Goal: Task Accomplishment & Management: Complete application form

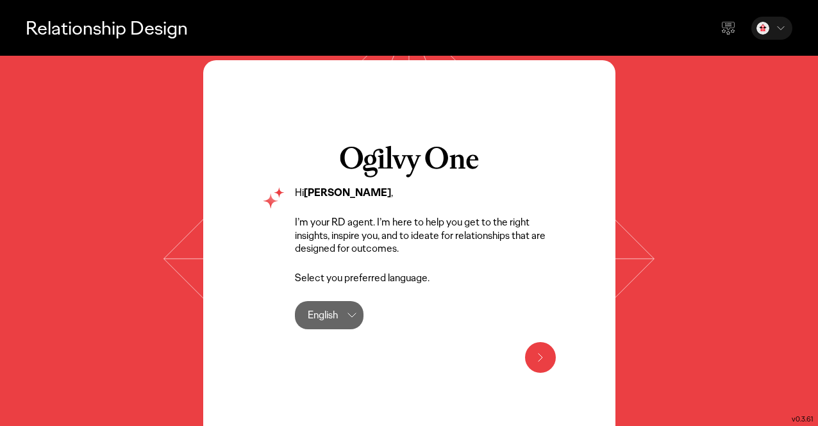
scroll to position [36, 0]
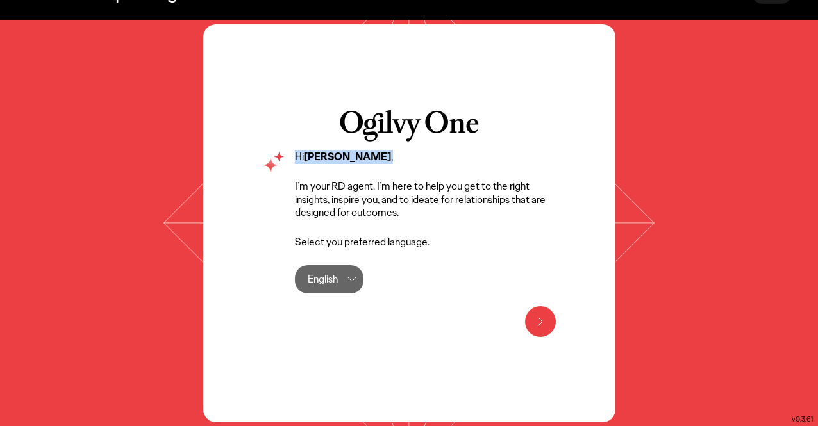
click at [551, 329] on button at bounding box center [540, 321] width 31 height 31
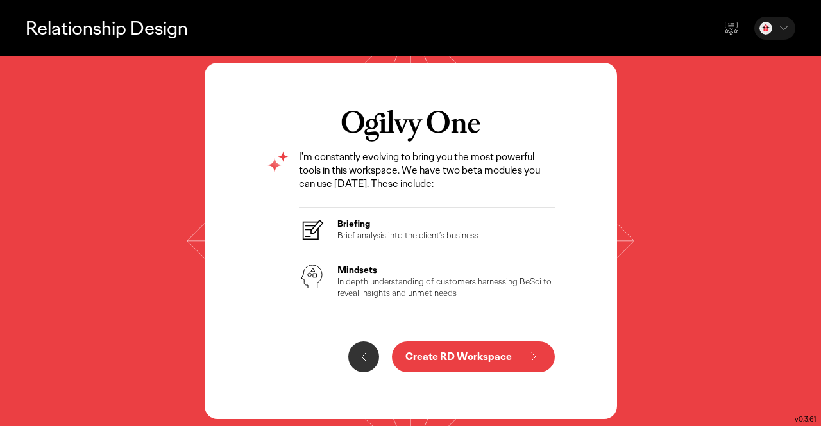
click at [432, 355] on p "Create RD Workspace" at bounding box center [458, 357] width 106 height 10
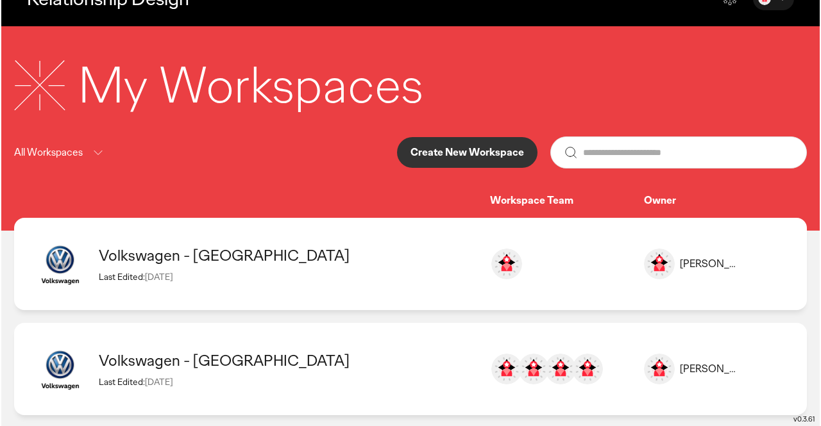
scroll to position [44, 0]
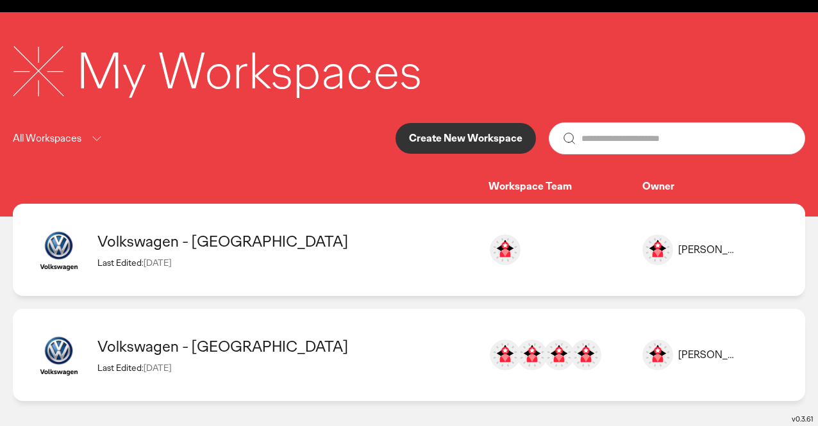
click at [464, 138] on p "Create New Workspace" at bounding box center [465, 138] width 113 height 10
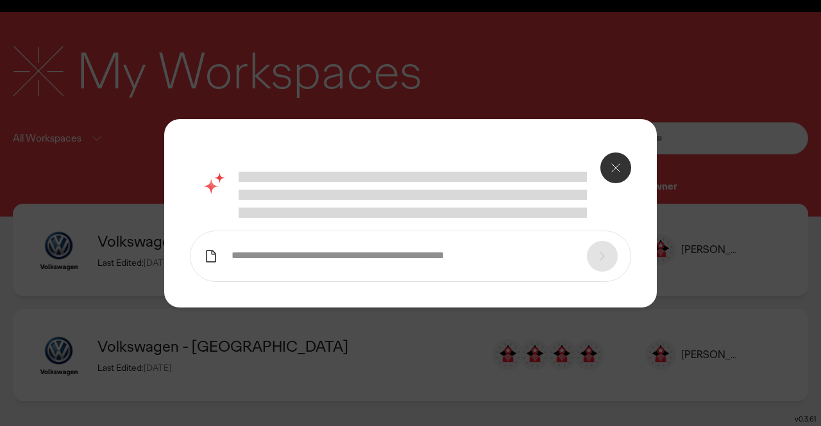
click at [418, 256] on input "text" at bounding box center [402, 255] width 342 height 13
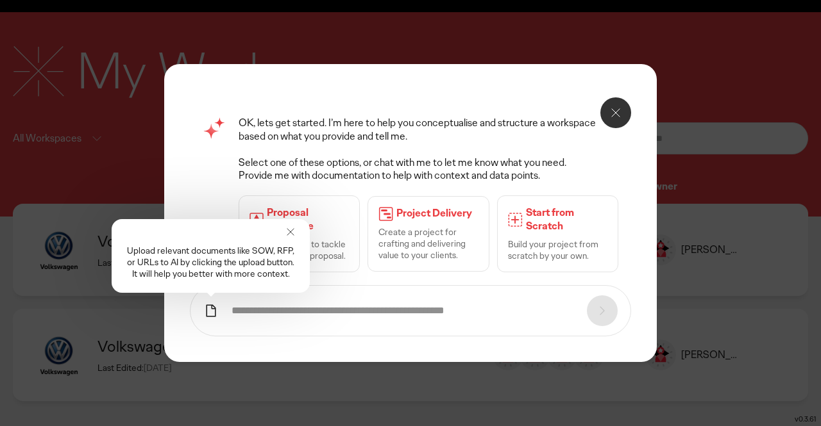
click at [524, 238] on p "Build your project from scratch by your own." at bounding box center [557, 249] width 99 height 23
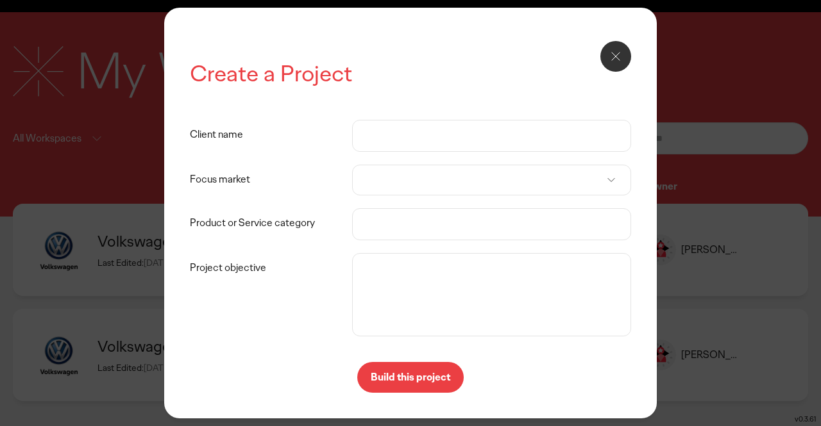
click at [431, 122] on input "Client name" at bounding box center [491, 136] width 252 height 31
type input "**********"
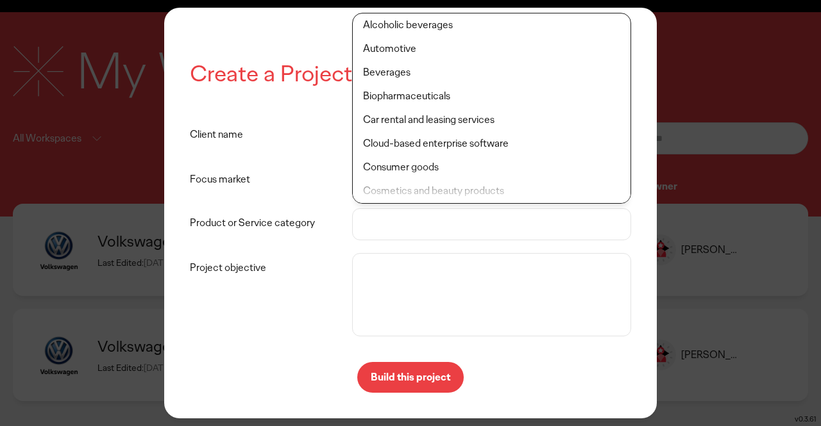
click at [274, 167] on label "Focus market" at bounding box center [271, 180] width 162 height 31
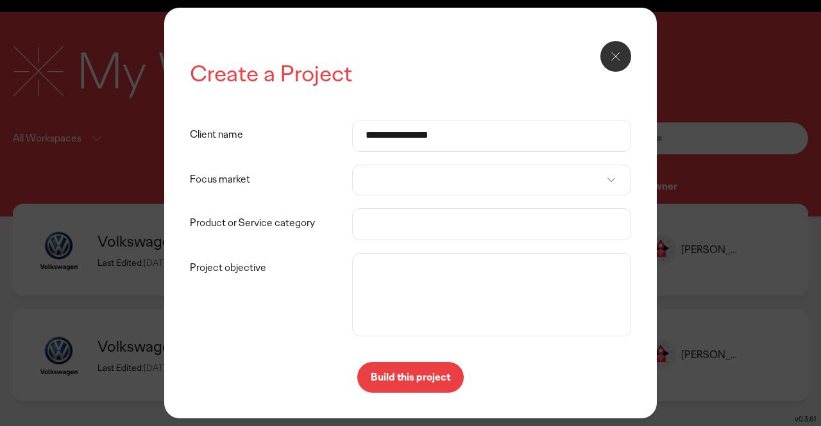
click at [383, 178] on div at bounding box center [491, 180] width 279 height 31
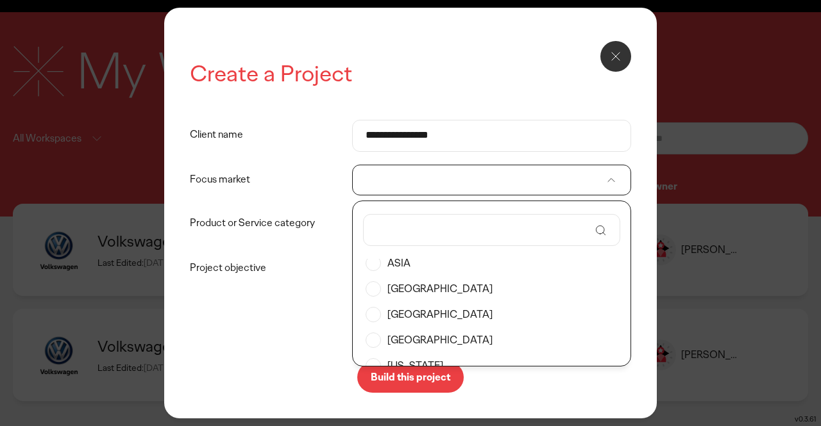
scroll to position [0, 0]
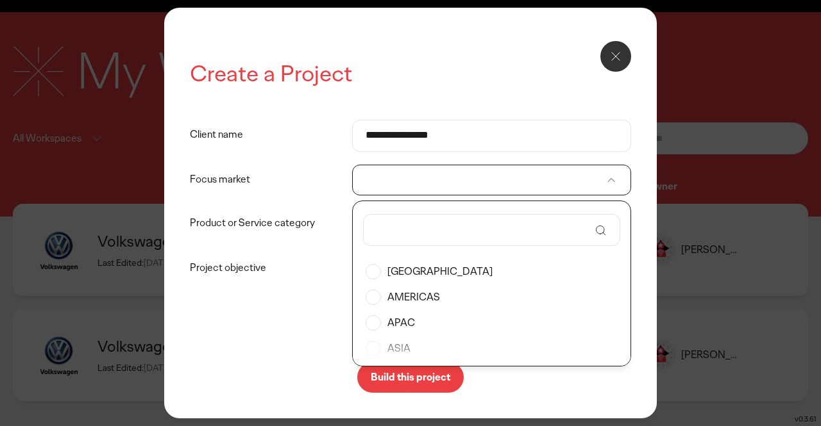
click at [401, 328] on label "APAC" at bounding box center [491, 323] width 252 height 26
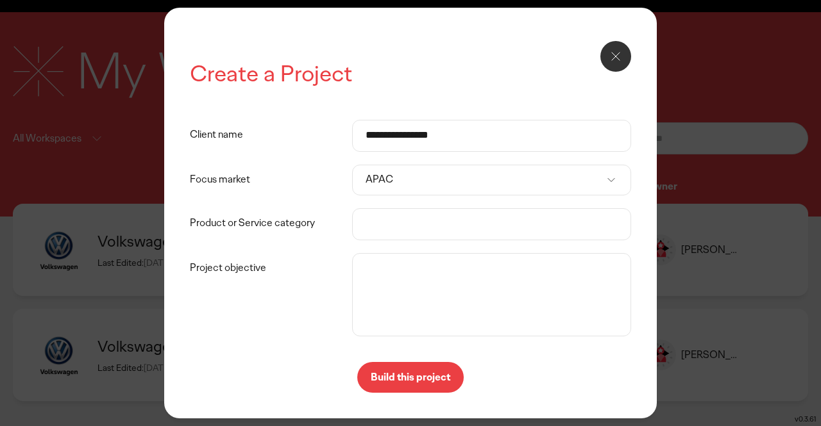
click at [377, 230] on input "Product or Service category" at bounding box center [491, 224] width 252 height 31
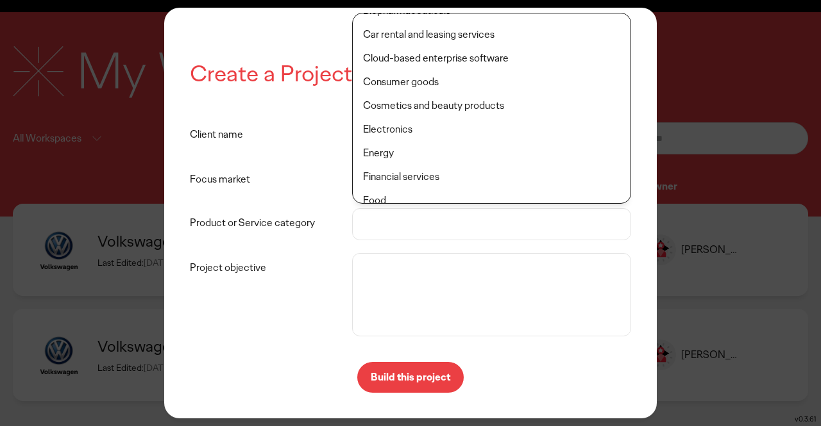
scroll to position [171, 0]
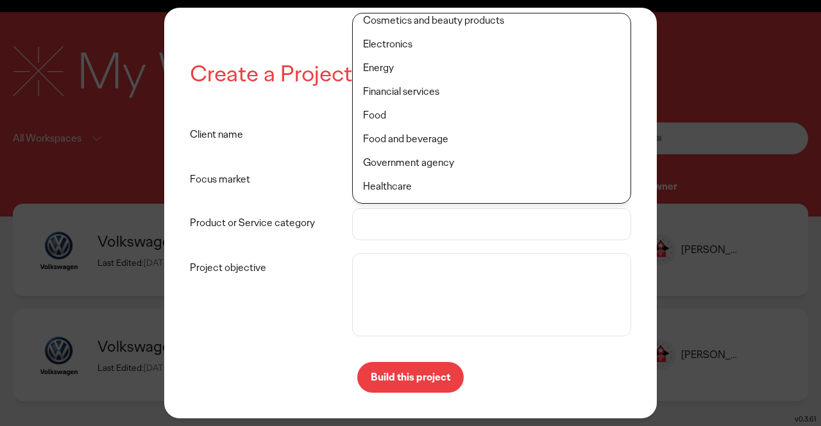
click at [428, 142] on li "Food and beverage" at bounding box center [492, 140] width 278 height 24
type input "**********"
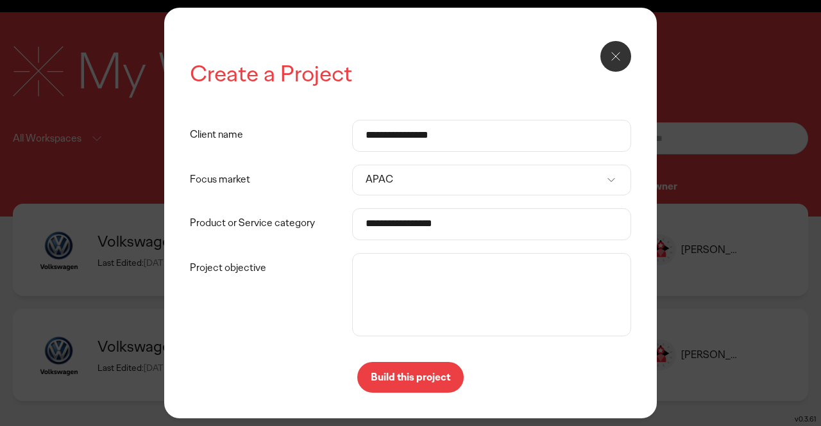
click at [514, 228] on input "**********" at bounding box center [491, 224] width 252 height 31
click at [485, 290] on textarea "Project objective" at bounding box center [491, 294] width 272 height 77
type textarea "*******"
click at [424, 375] on p "Build this project" at bounding box center [410, 377] width 79 height 10
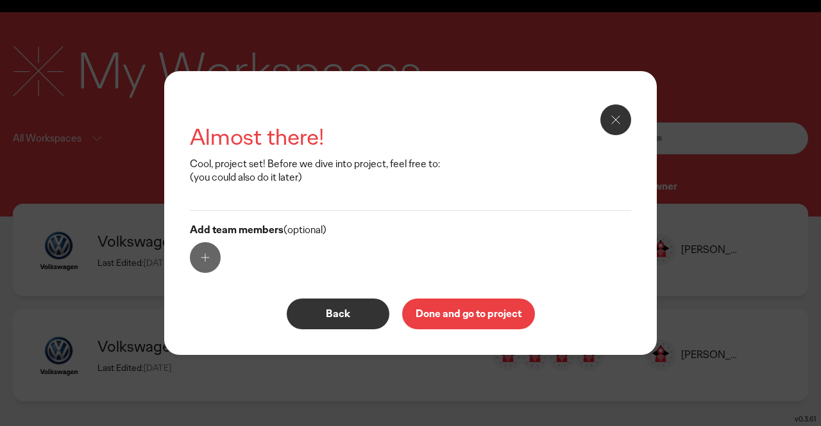
click at [208, 256] on icon at bounding box center [205, 257] width 13 height 13
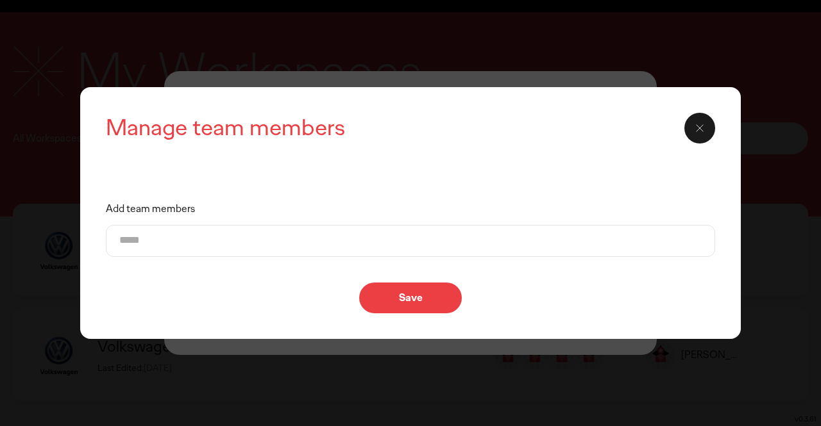
click at [703, 125] on icon at bounding box center [699, 128] width 6 height 6
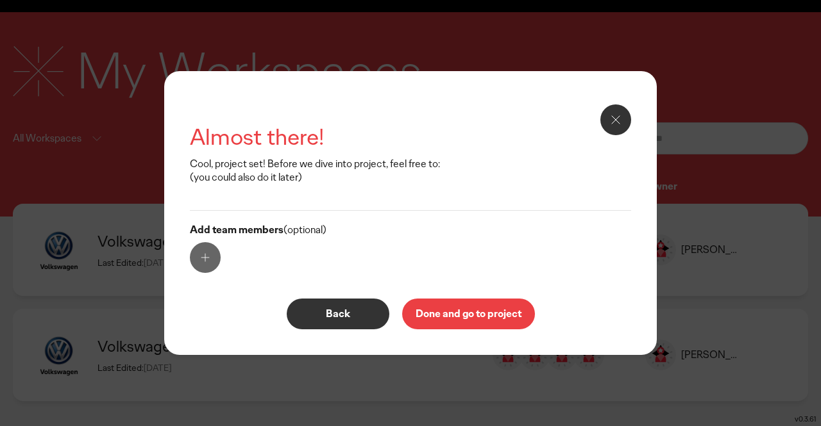
click at [451, 315] on p "Done and go to project" at bounding box center [468, 314] width 106 height 10
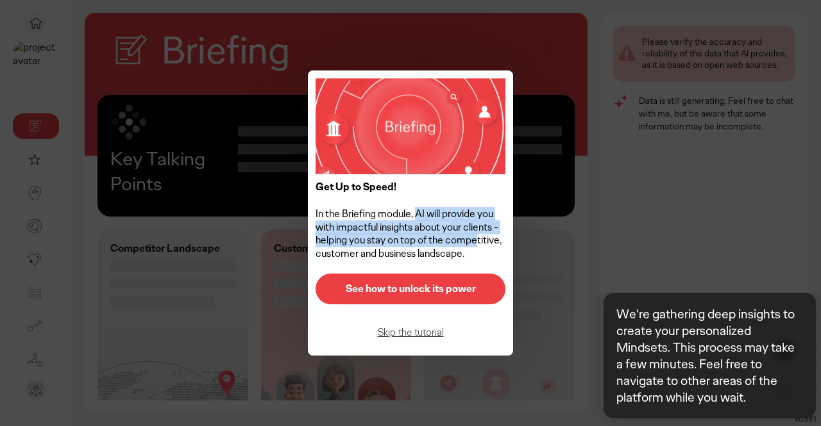
drag, startPoint x: 414, startPoint y: 215, endPoint x: 473, endPoint y: 235, distance: 62.4
click at [473, 235] on p "Get Up to Speed! In the Briefing module, AI will provide you with impactful ins…" at bounding box center [410, 221] width 190 height 80
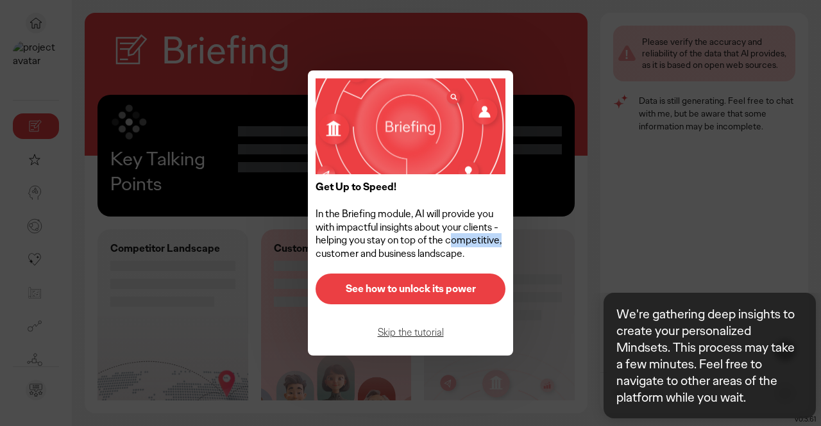
click at [473, 235] on p "Get Up to Speed! In the Briefing module, AI will provide you with impactful ins…" at bounding box center [410, 221] width 190 height 80
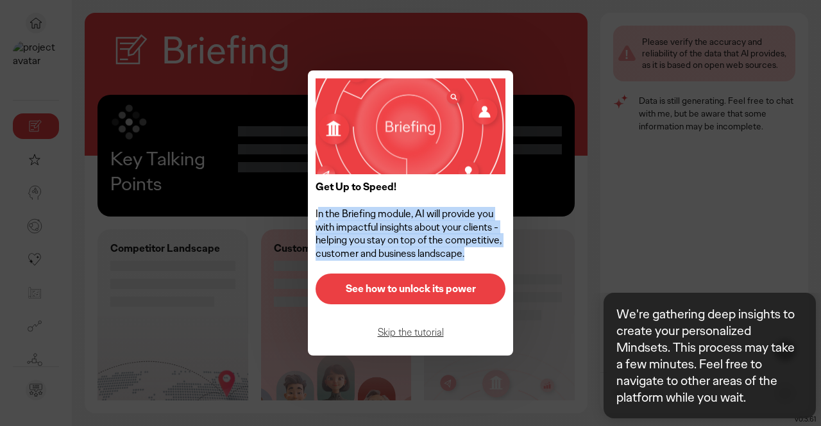
click at [473, 235] on p "Get Up to Speed! In the Briefing module, AI will provide you with impactful ins…" at bounding box center [410, 221] width 190 height 80
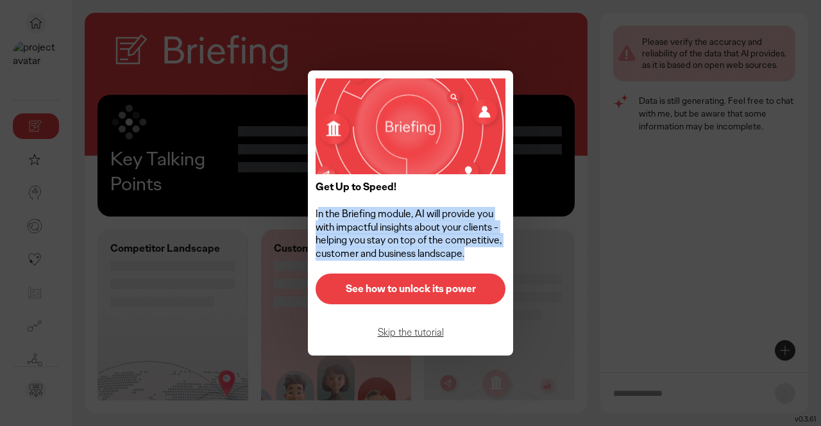
click at [452, 284] on p "See how to unlock its power" at bounding box center [410, 289] width 163 height 10
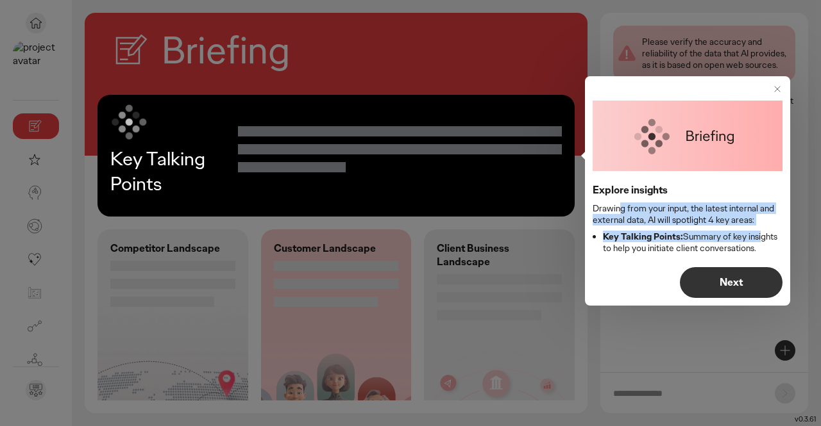
drag, startPoint x: 615, startPoint y: 211, endPoint x: 758, endPoint y: 242, distance: 145.7
click at [758, 242] on div "Explore insights Drawing from your input, the latest internal and external data…" at bounding box center [687, 219] width 190 height 71
click at [730, 283] on p "Next" at bounding box center [731, 283] width 76 height 10
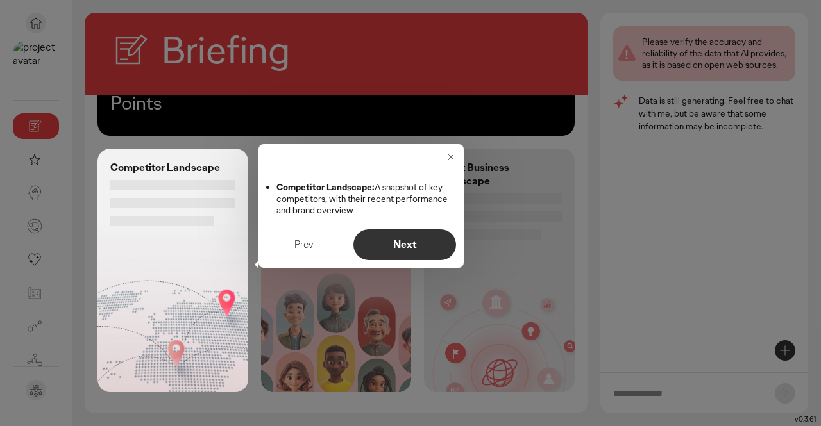
scroll to position [85, 0]
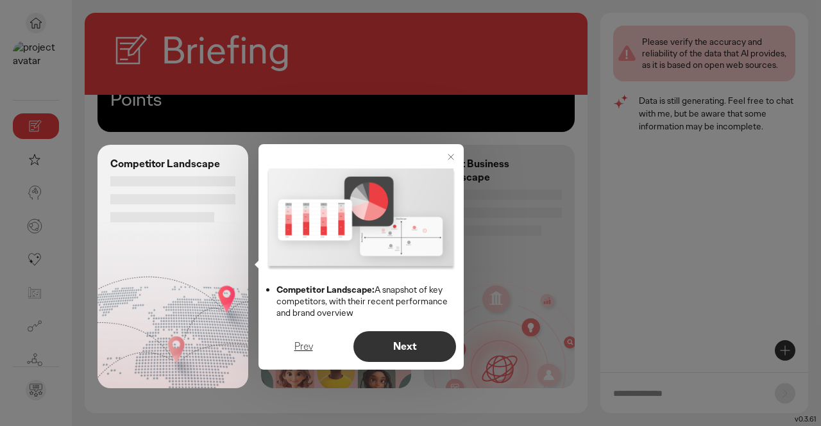
click at [413, 343] on p "Next" at bounding box center [405, 347] width 76 height 10
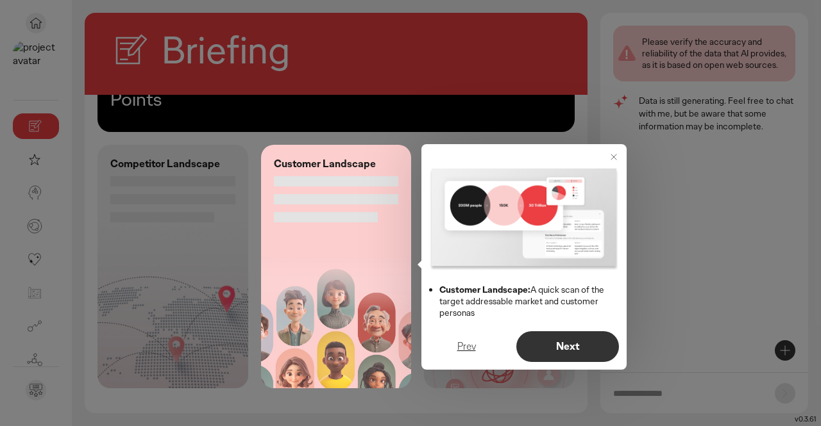
click at [565, 342] on p "Next" at bounding box center [567, 347] width 76 height 10
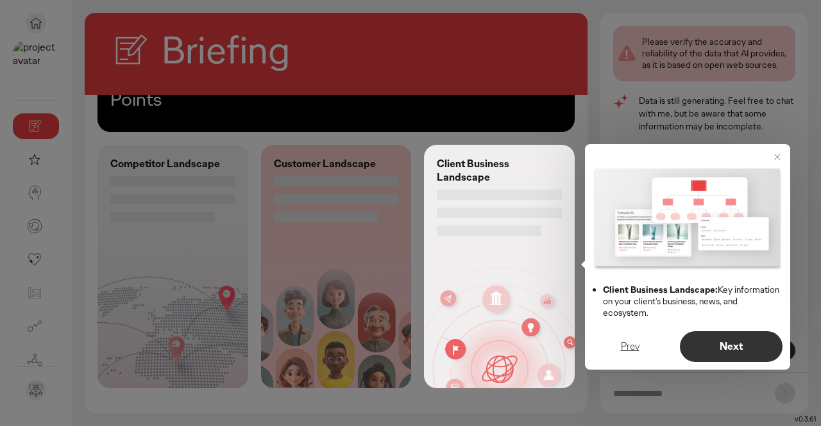
click at [765, 346] on p "Next" at bounding box center [731, 347] width 76 height 10
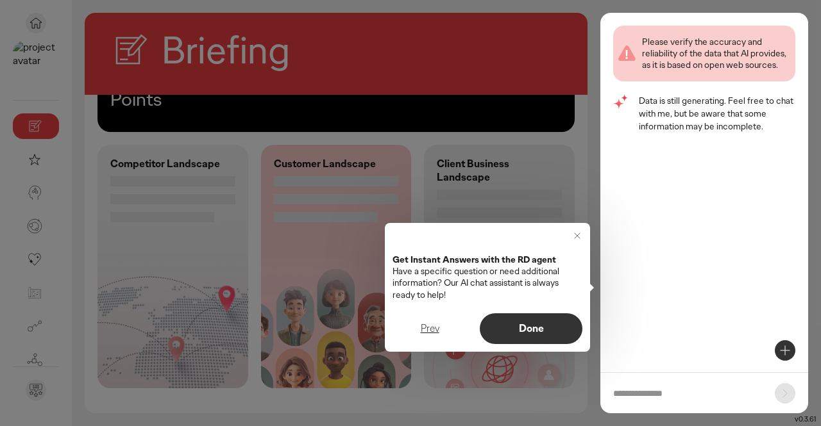
click at [533, 324] on p "Done" at bounding box center [531, 329] width 76 height 10
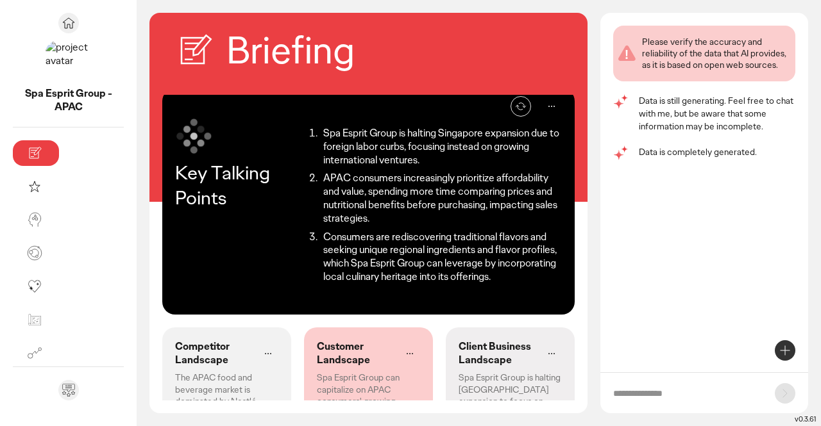
scroll to position [0, 0]
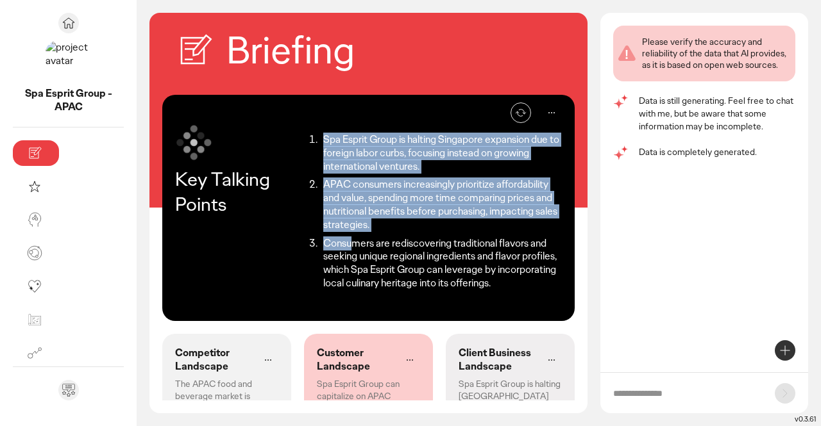
drag, startPoint x: 257, startPoint y: 130, endPoint x: 291, endPoint y: 210, distance: 86.4
click at [303, 210] on ol "Spa Esprit Group is halting Singapore expansion due to foreign labor curbs, foc…" at bounding box center [432, 211] width 259 height 167
click at [319, 237] on li "Consumers are rediscovering traditional flavors and seeking unique regional ing…" at bounding box center [440, 263] width 242 height 53
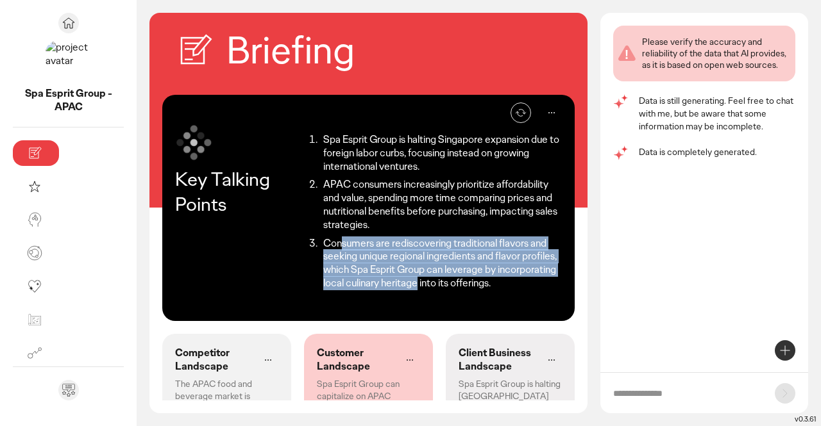
drag, startPoint x: 279, startPoint y: 216, endPoint x: 469, endPoint y: 246, distance: 192.0
click at [469, 246] on li "Consumers are rediscovering traditional flavors and seeking unique regional ing…" at bounding box center [440, 263] width 242 height 53
click at [462, 242] on li "Consumers are rediscovering traditional flavors and seeking unique regional ing…" at bounding box center [440, 263] width 242 height 53
click at [458, 247] on li "Consumers are rediscovering traditional flavors and seeking unique regional ing…" at bounding box center [440, 263] width 242 height 53
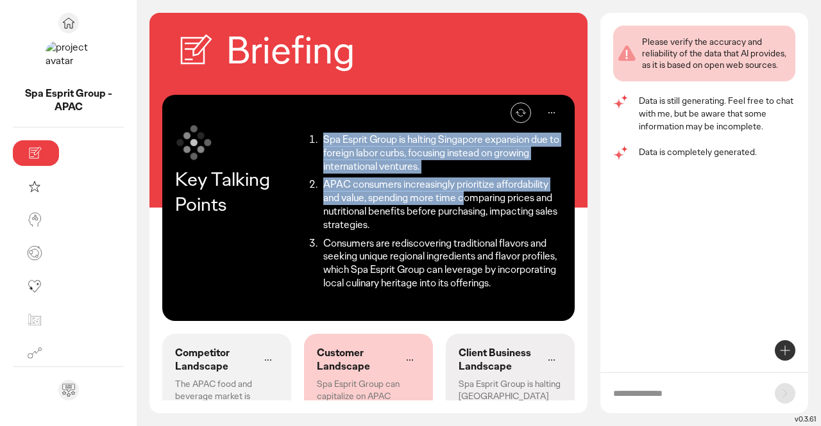
drag, startPoint x: 251, startPoint y: 138, endPoint x: 353, endPoint y: 183, distance: 110.8
click at [353, 183] on ol "Spa Esprit Group is halting Singapore expansion due to foreign labor curbs, foc…" at bounding box center [432, 211] width 259 height 167
click at [353, 183] on li "APAC consumers increasingly prioritize affordability and value, spending more t…" at bounding box center [440, 204] width 242 height 53
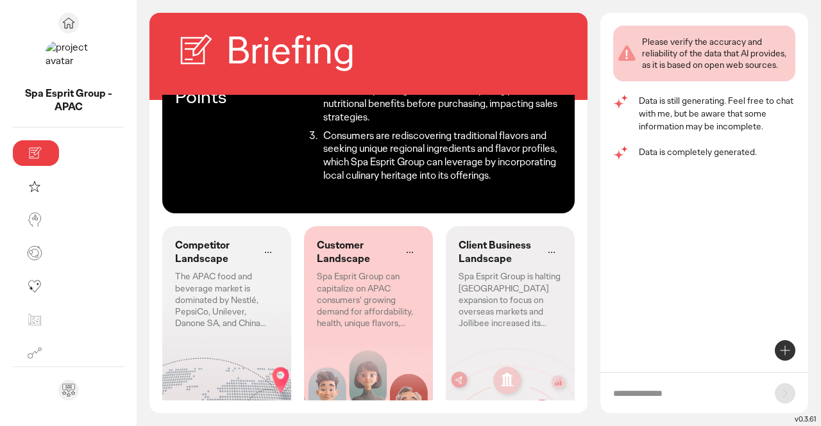
scroll to position [149, 0]
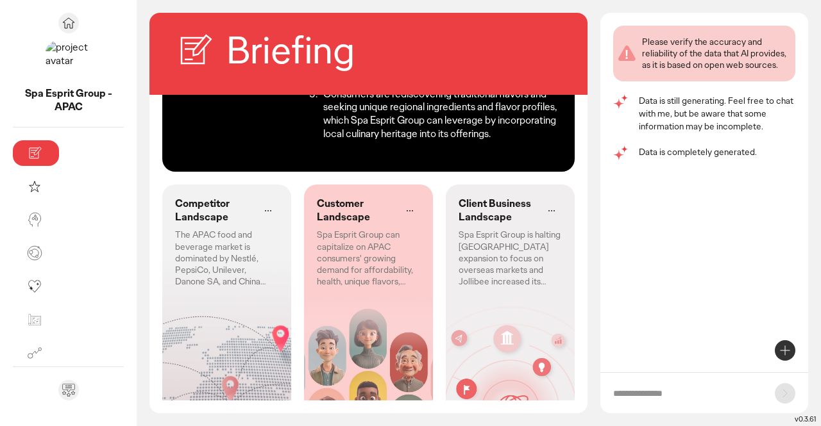
click at [175, 197] on p "Competitor Landscape" at bounding box center [214, 210] width 78 height 27
